Goal: Find specific page/section

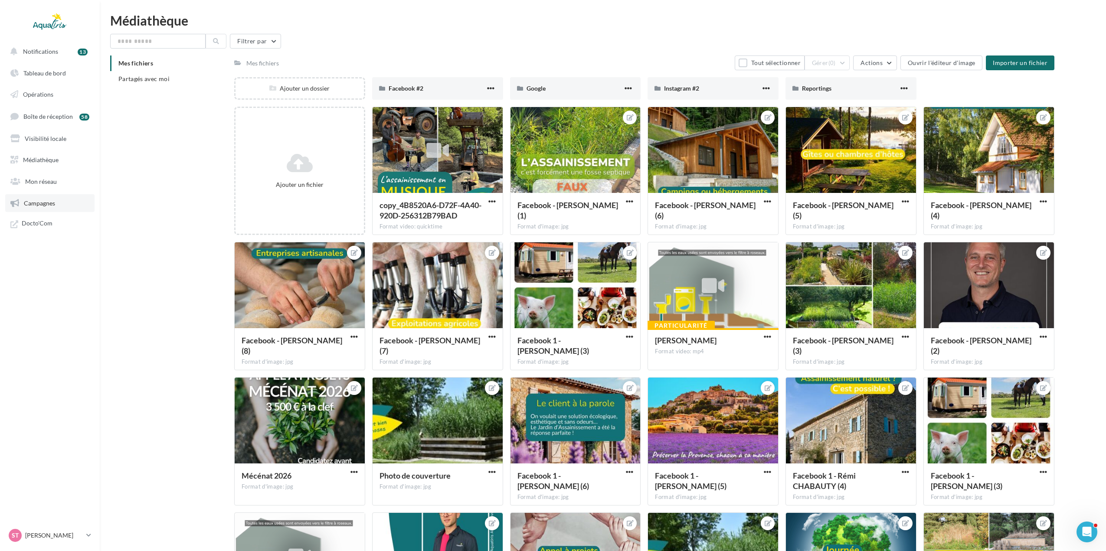
click at [33, 200] on span "Campagnes" at bounding box center [39, 203] width 31 height 7
click at [26, 205] on span "Campagnes" at bounding box center [39, 203] width 31 height 7
click at [41, 204] on span "Campagnes" at bounding box center [39, 203] width 31 height 7
click at [42, 205] on span "Campagnes" at bounding box center [39, 203] width 31 height 7
click at [43, 535] on p "[PERSON_NAME]" at bounding box center [54, 535] width 58 height 9
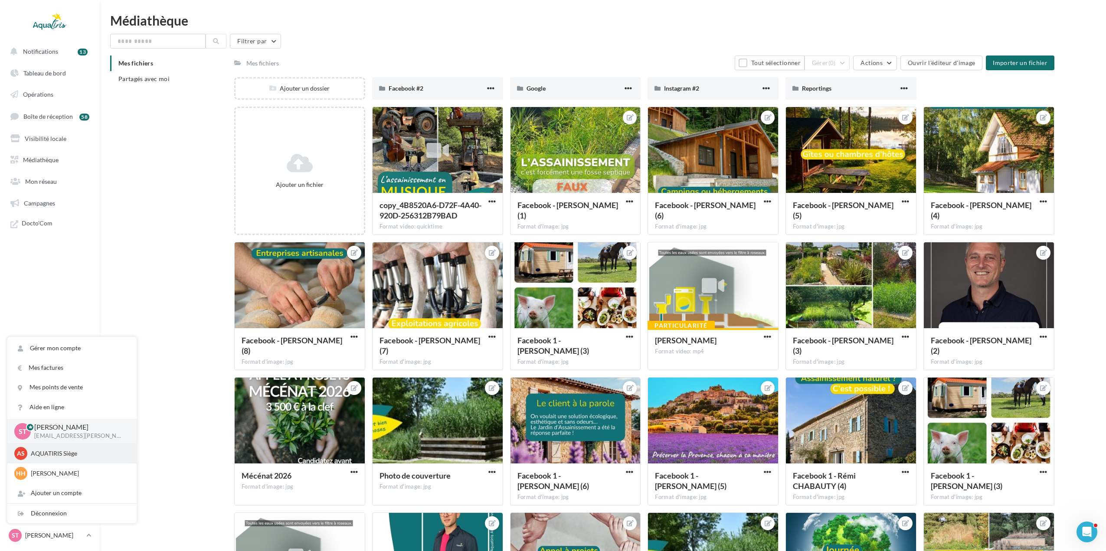
click at [62, 454] on p "AQUATIRIS Siège" at bounding box center [78, 453] width 95 height 9
